Goal: Transaction & Acquisition: Purchase product/service

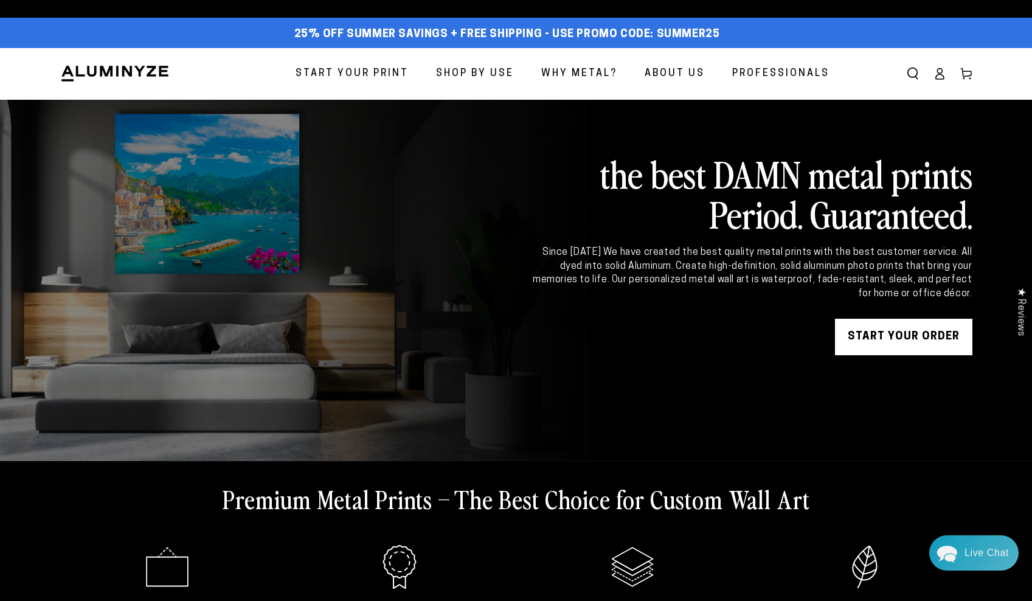
click at [387, 66] on span "Start Your Print" at bounding box center [352, 74] width 113 height 18
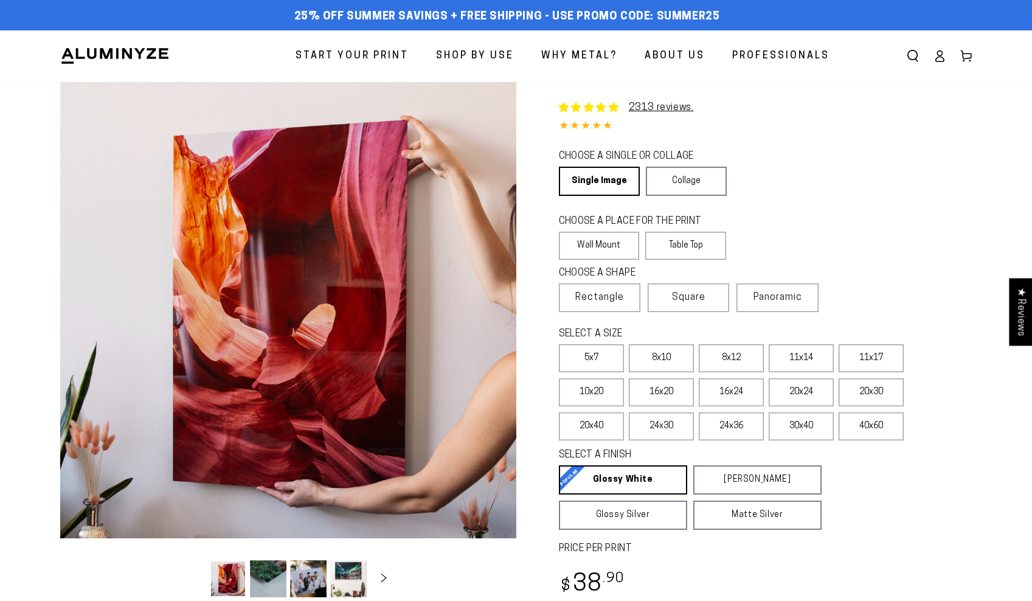
select select "**********"
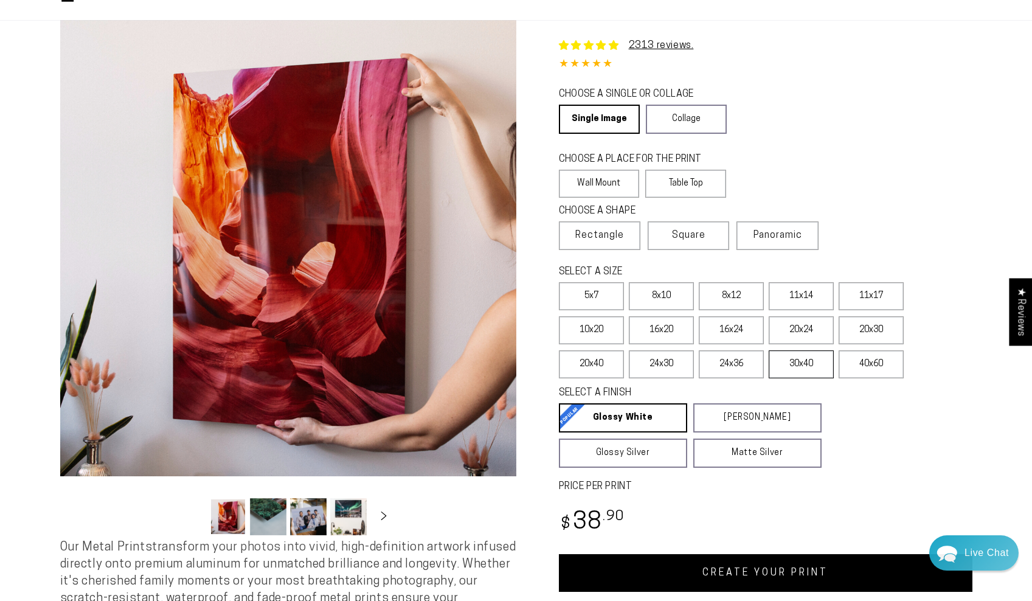
click at [808, 367] on label "30x40" at bounding box center [801, 364] width 65 height 28
click at [734, 364] on label "24x36" at bounding box center [731, 364] width 65 height 28
click at [798, 362] on label "30x40" at bounding box center [801, 364] width 65 height 28
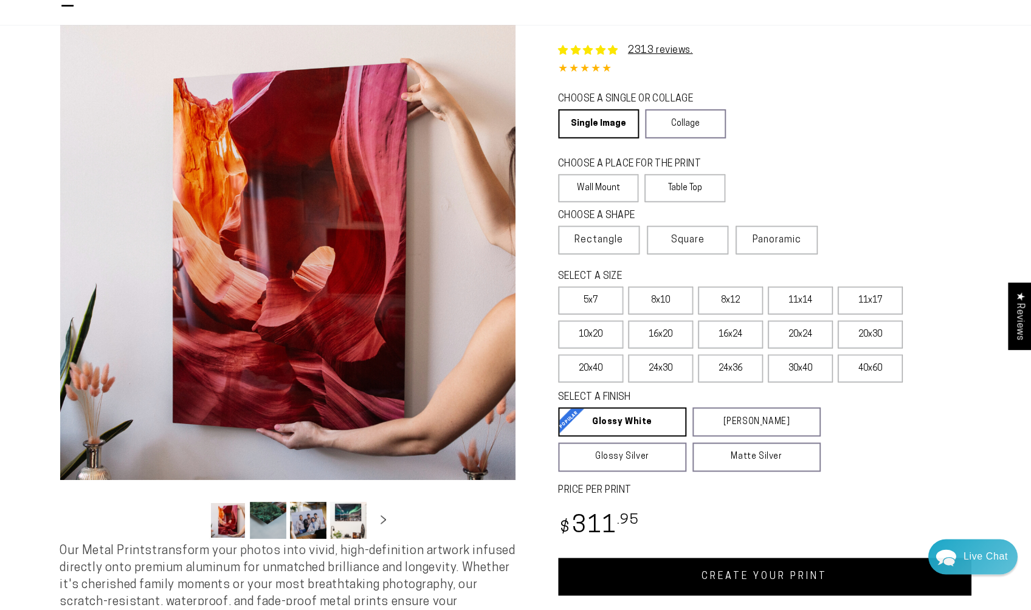
scroll to position [63, 0]
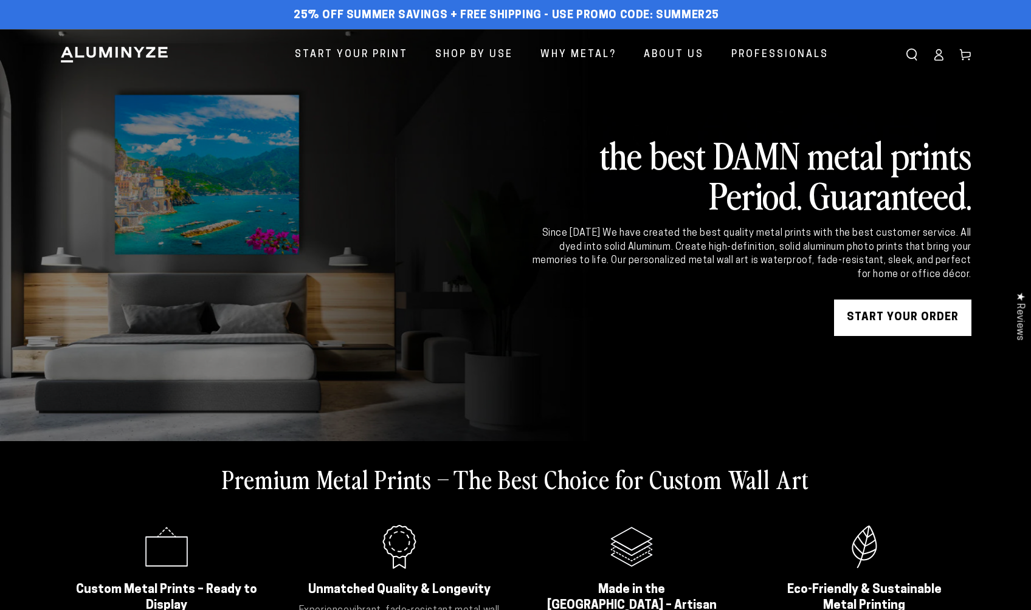
click at [884, 320] on link "START YOUR Order" at bounding box center [902, 318] width 137 height 36
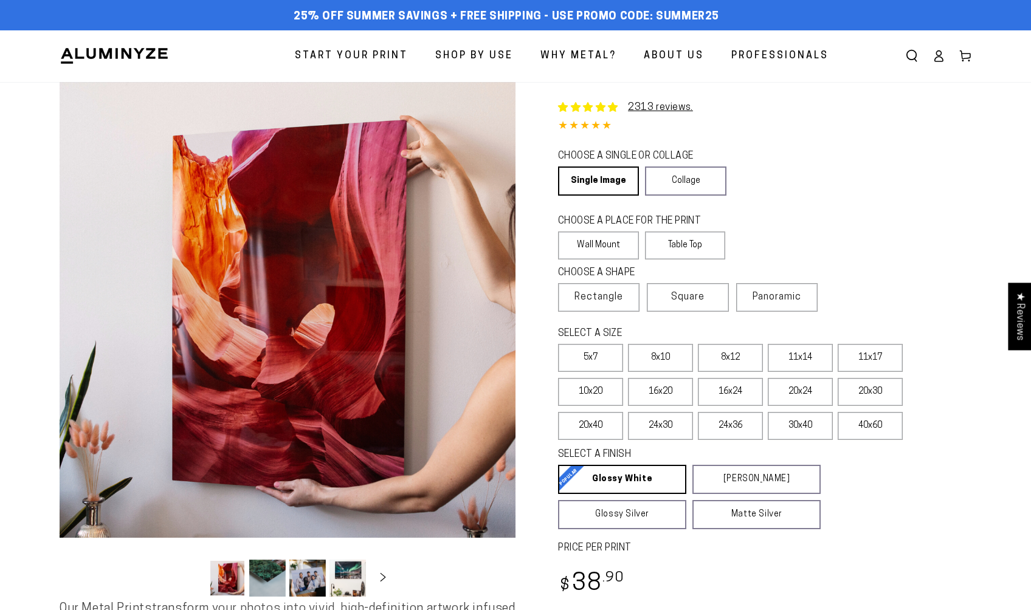
select select "**********"
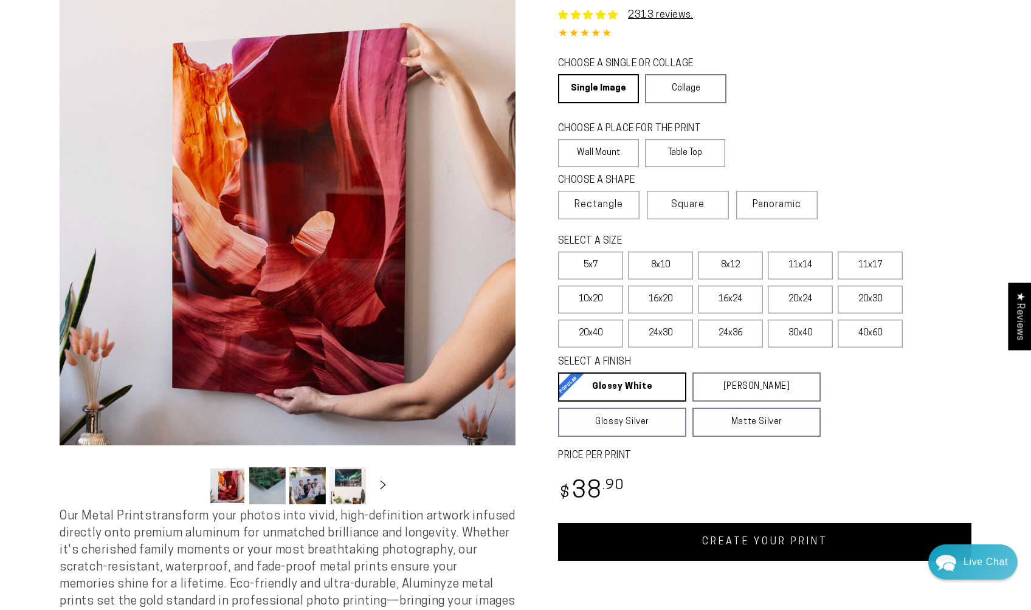
scroll to position [93, 0]
click at [741, 335] on label "24x36" at bounding box center [730, 333] width 65 height 28
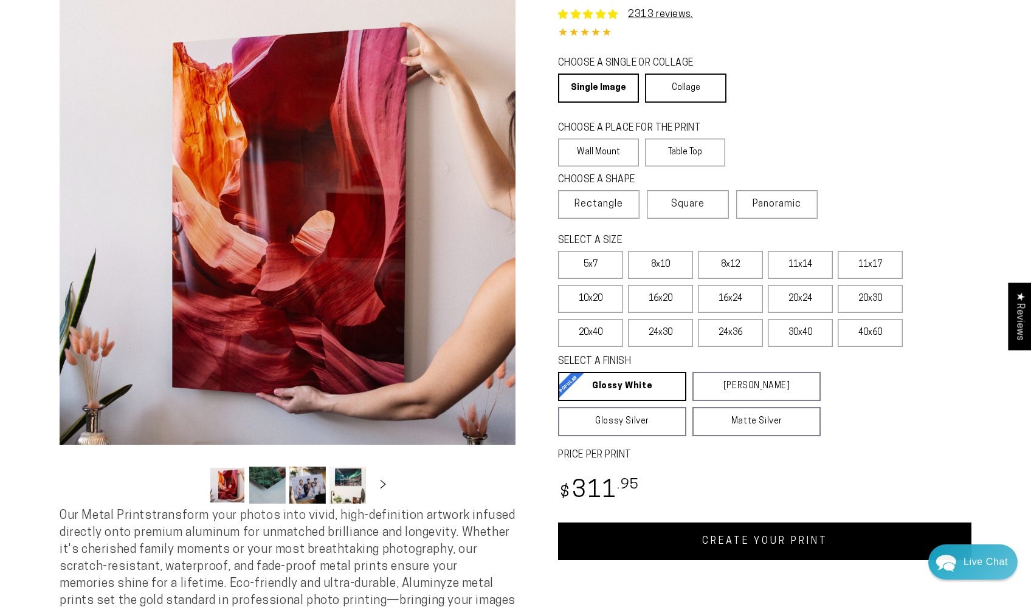
click at [707, 86] on link "Collage" at bounding box center [685, 88] width 81 height 29
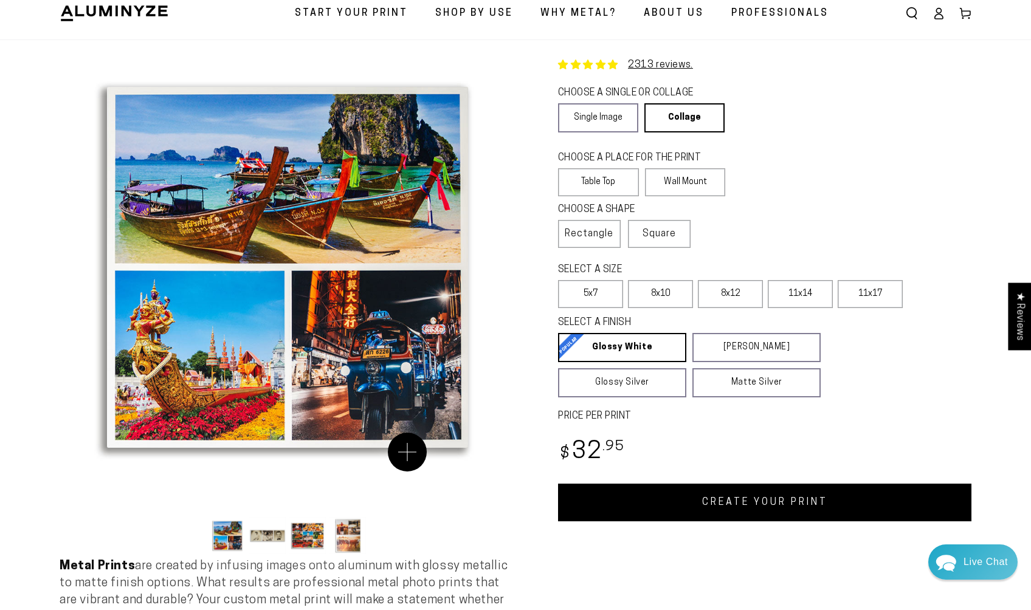
scroll to position [41, 0]
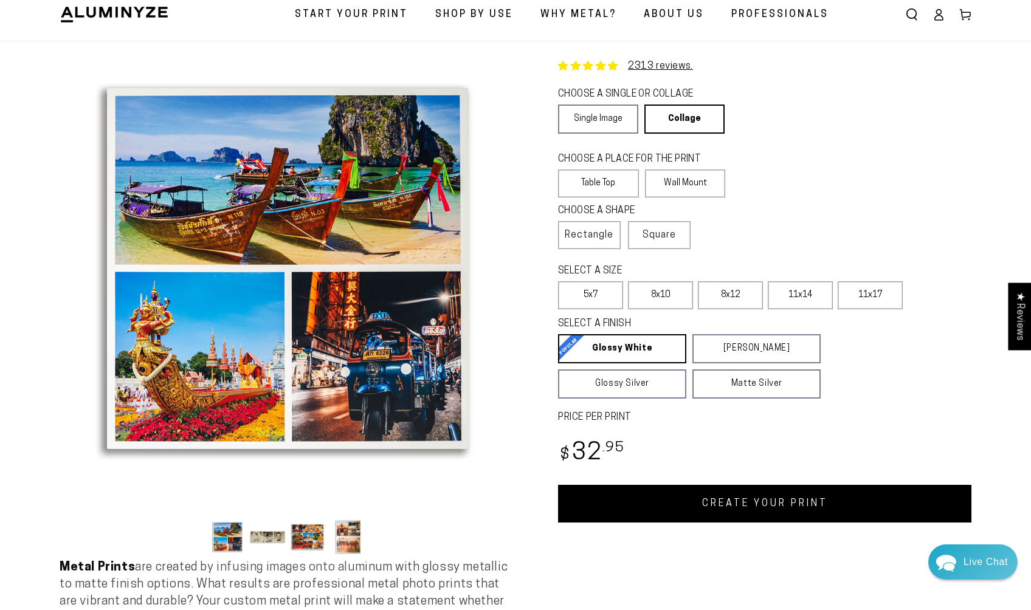
click at [235, 541] on button "Load image 1 in gallery view" at bounding box center [227, 537] width 36 height 37
click at [261, 539] on button "Load image 2 in gallery view" at bounding box center [267, 537] width 36 height 37
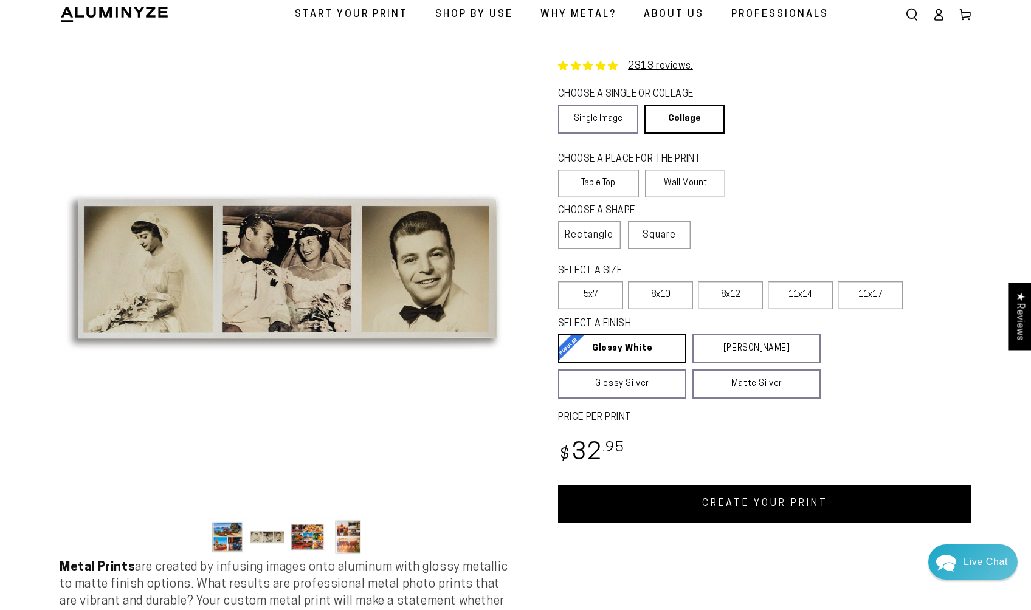
click at [301, 538] on button "Load image 3 in gallery view" at bounding box center [307, 537] width 36 height 37
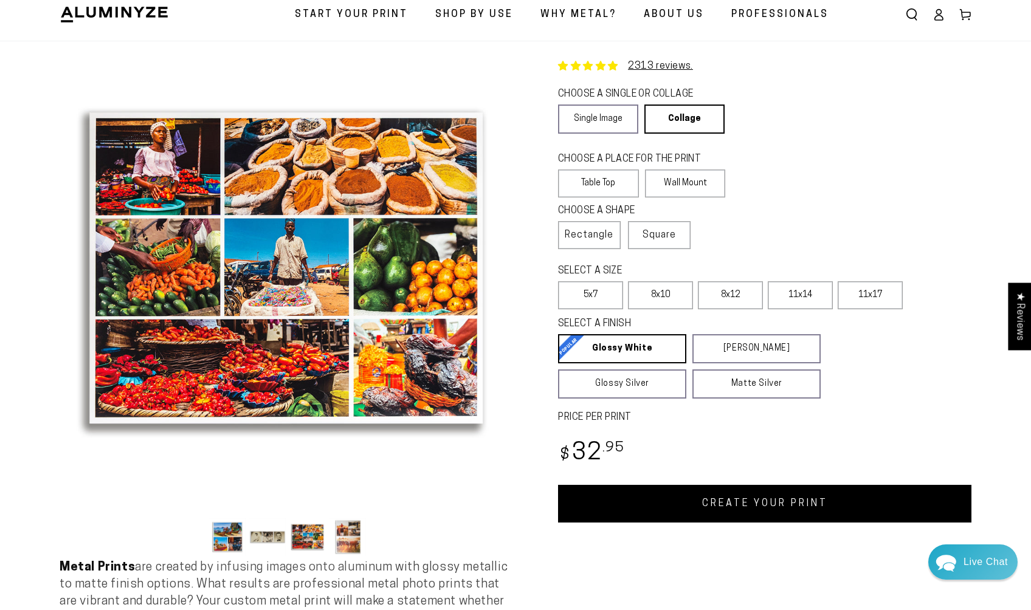
click at [333, 541] on button "Load image 4 in gallery view" at bounding box center [348, 537] width 36 height 37
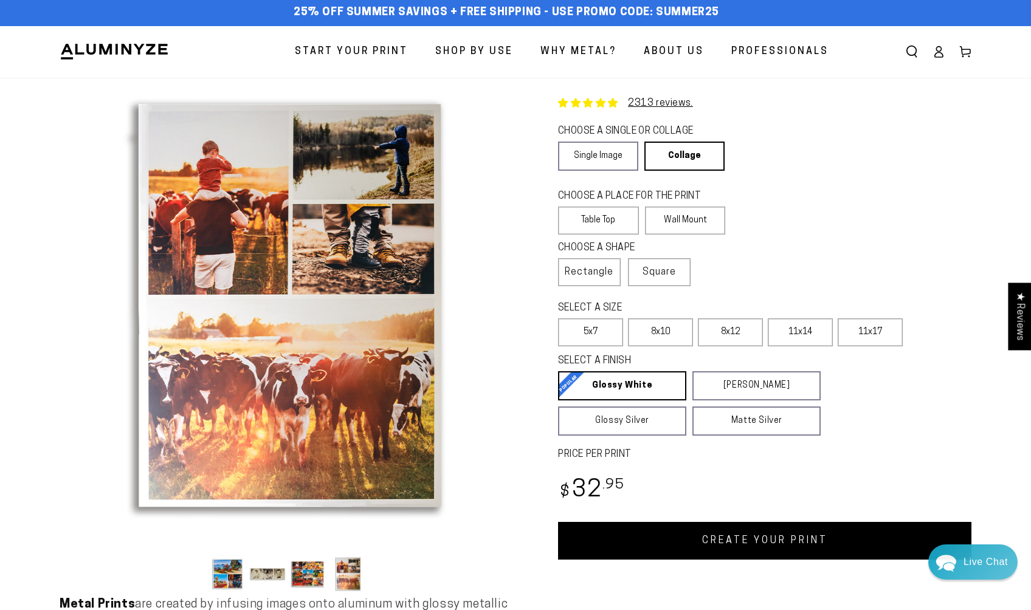
scroll to position [0, 0]
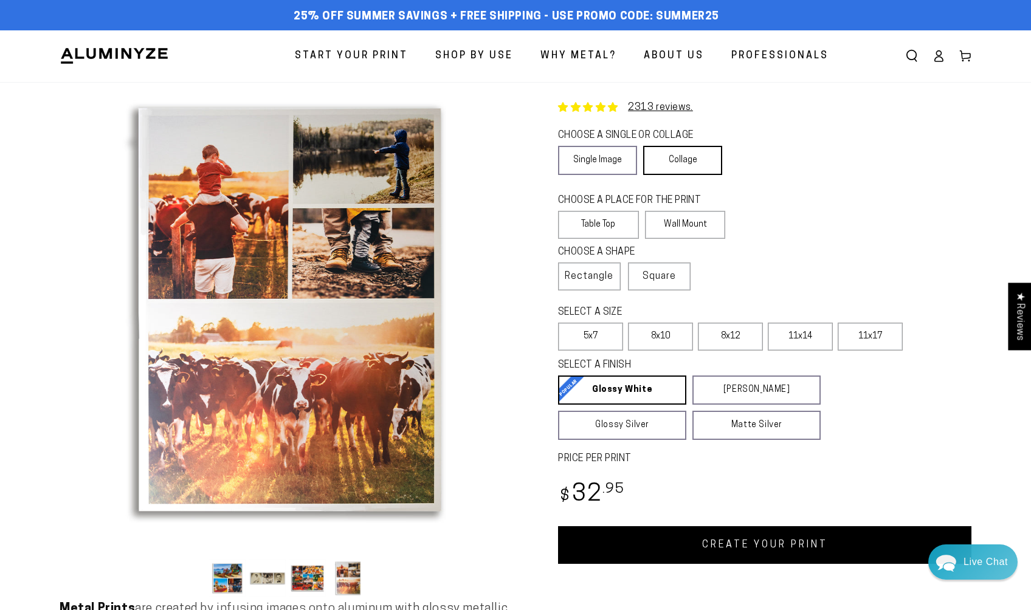
click at [700, 163] on link "Collage" at bounding box center [682, 160] width 79 height 29
click at [673, 158] on link "Collage" at bounding box center [682, 160] width 79 height 29
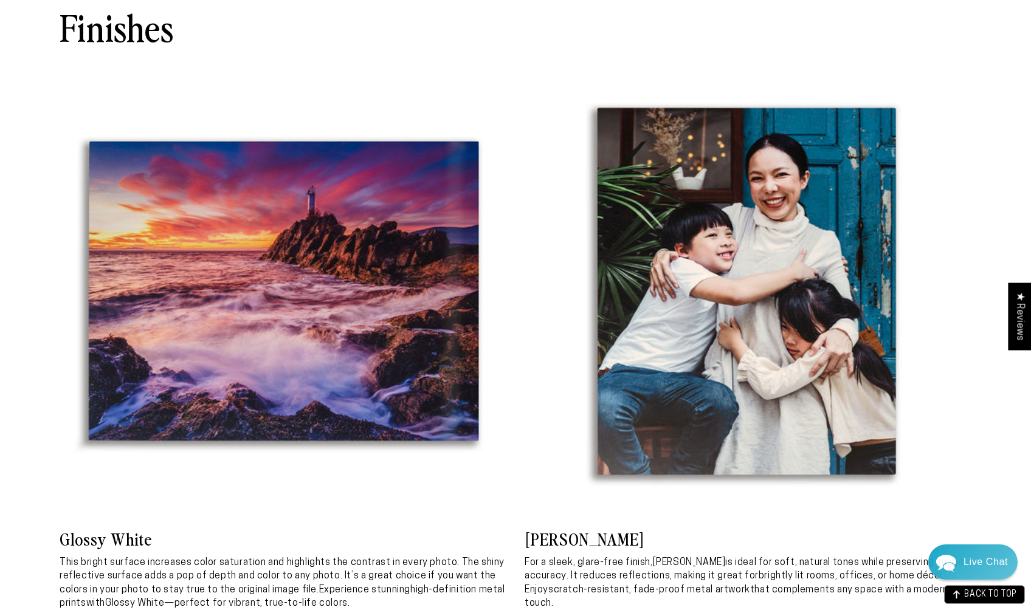
scroll to position [1438, 0]
